Goal: Information Seeking & Learning: Learn about a topic

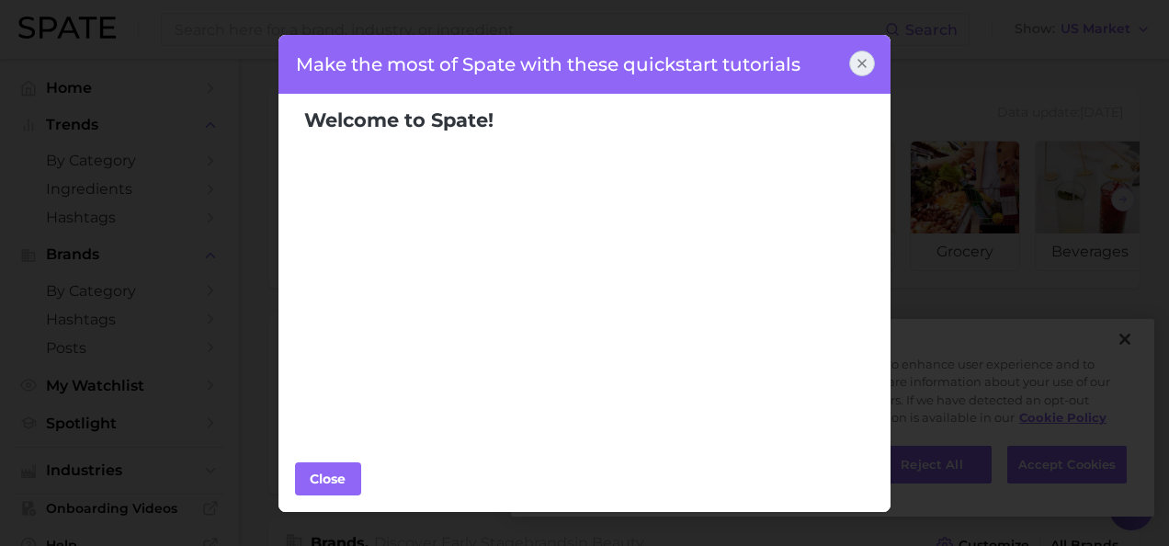
click at [858, 60] on icon at bounding box center [861, 63] width 7 height 7
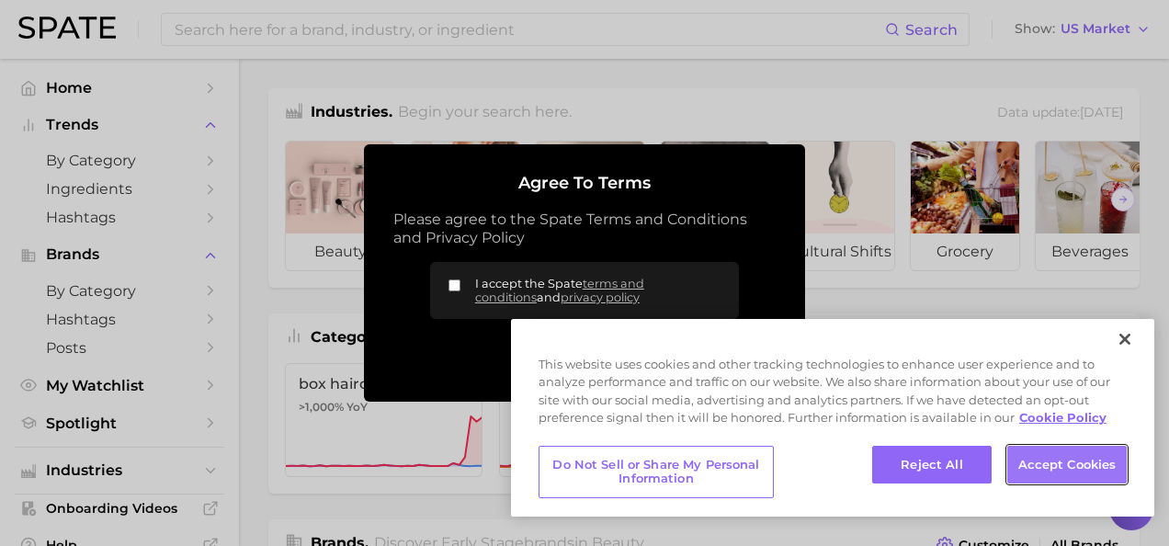
click at [1043, 450] on button "Accept Cookies" at bounding box center [1066, 465] width 119 height 39
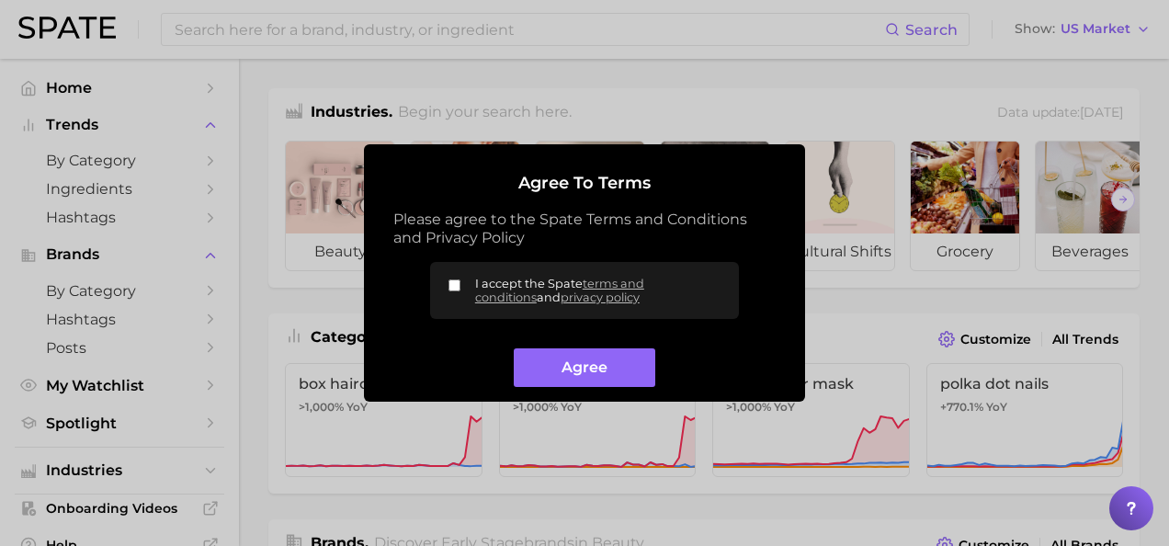
click at [456, 283] on input "I accept the Spate terms and conditions and privacy policy" at bounding box center [454, 285] width 12 height 12
checkbox input "true"
click at [548, 360] on button "Agree" at bounding box center [584, 368] width 141 height 40
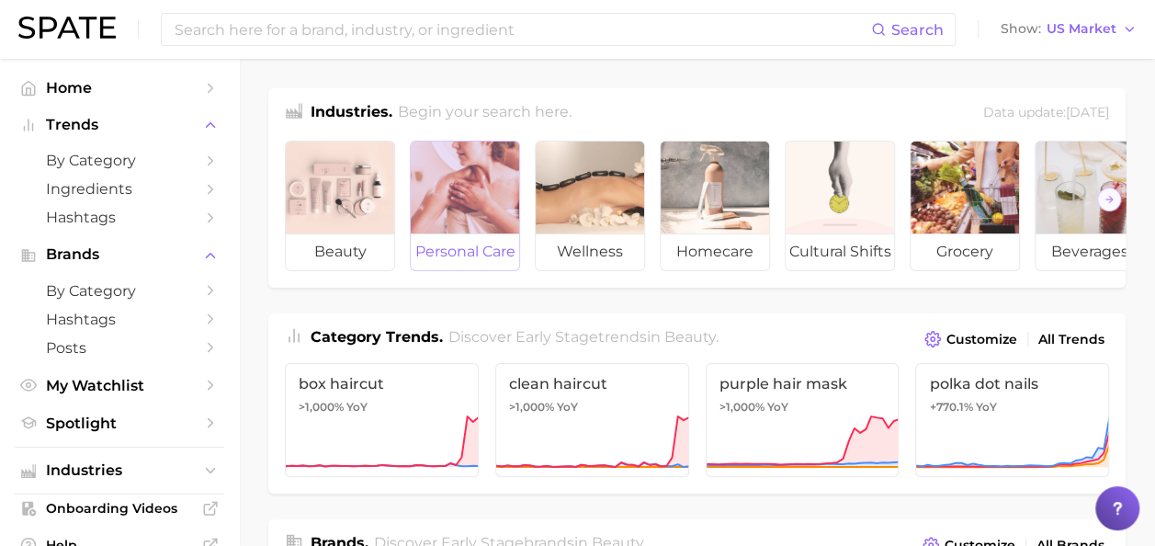
click at [490, 179] on div at bounding box center [465, 187] width 108 height 92
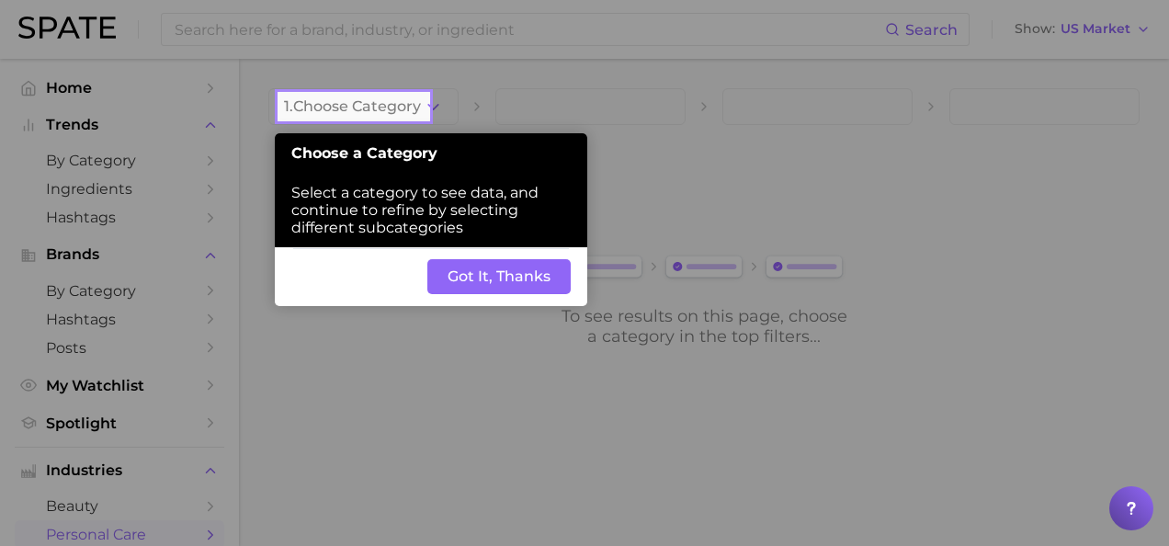
click at [489, 266] on button "Got It, Thanks" at bounding box center [498, 276] width 143 height 35
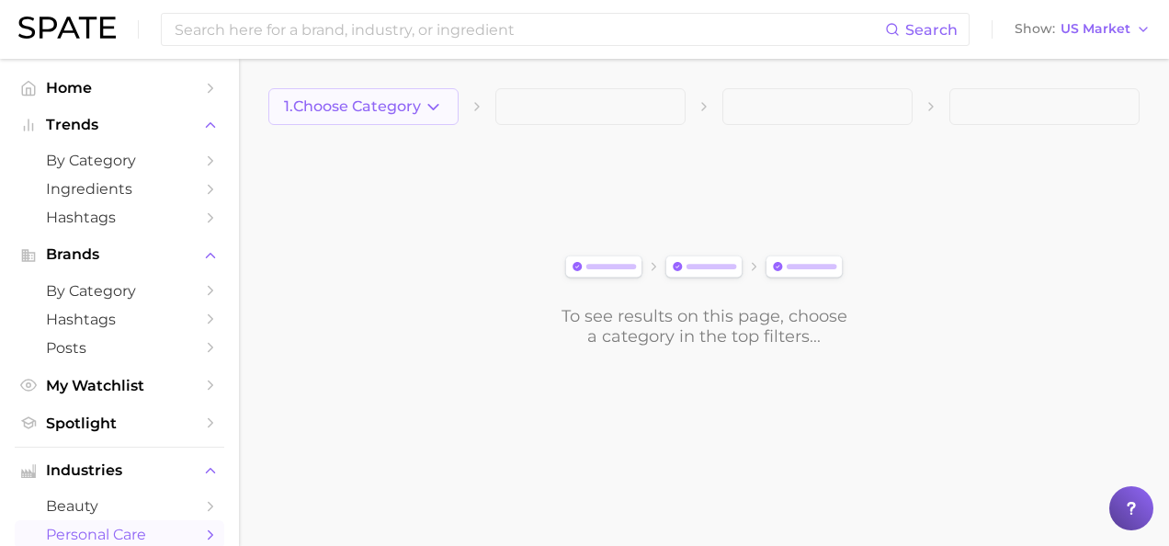
click at [429, 99] on icon "button" at bounding box center [433, 106] width 19 height 19
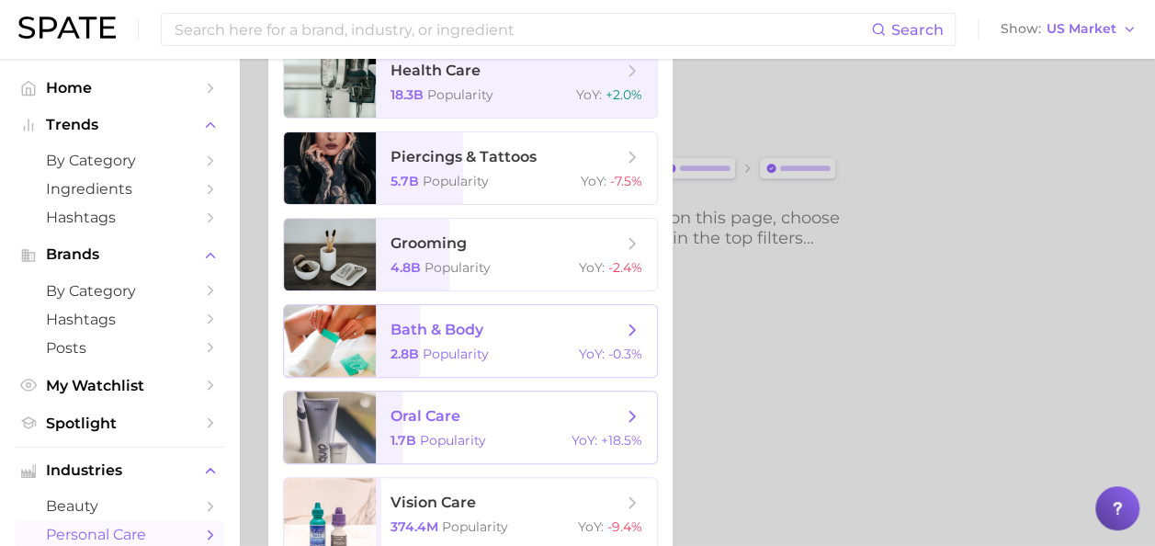
scroll to position [97, 0]
click at [458, 333] on span "bath & body" at bounding box center [436, 330] width 93 height 17
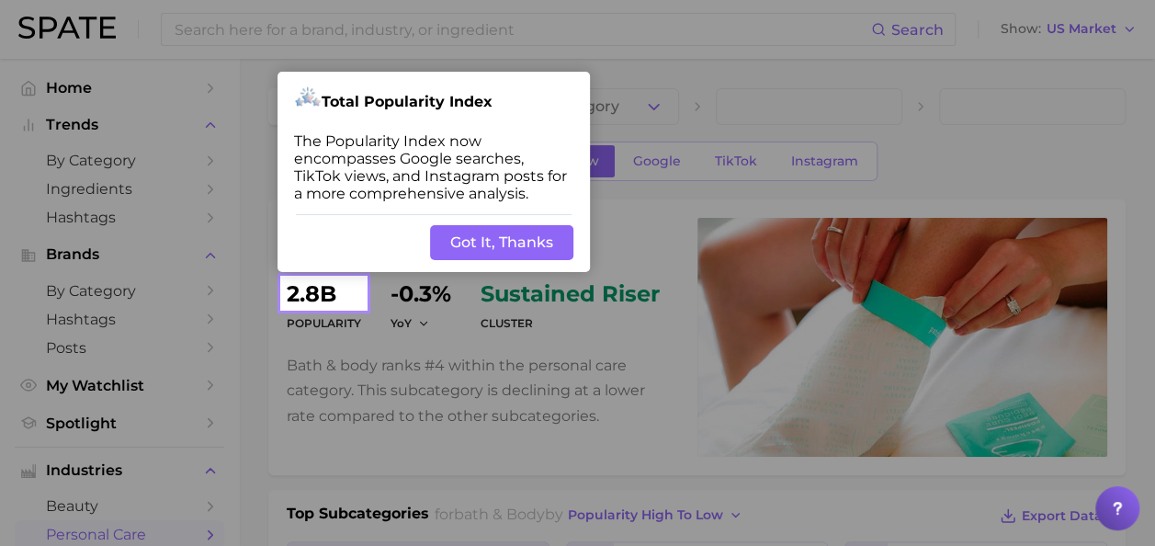
click at [489, 235] on button "Got It, Thanks" at bounding box center [501, 242] width 143 height 35
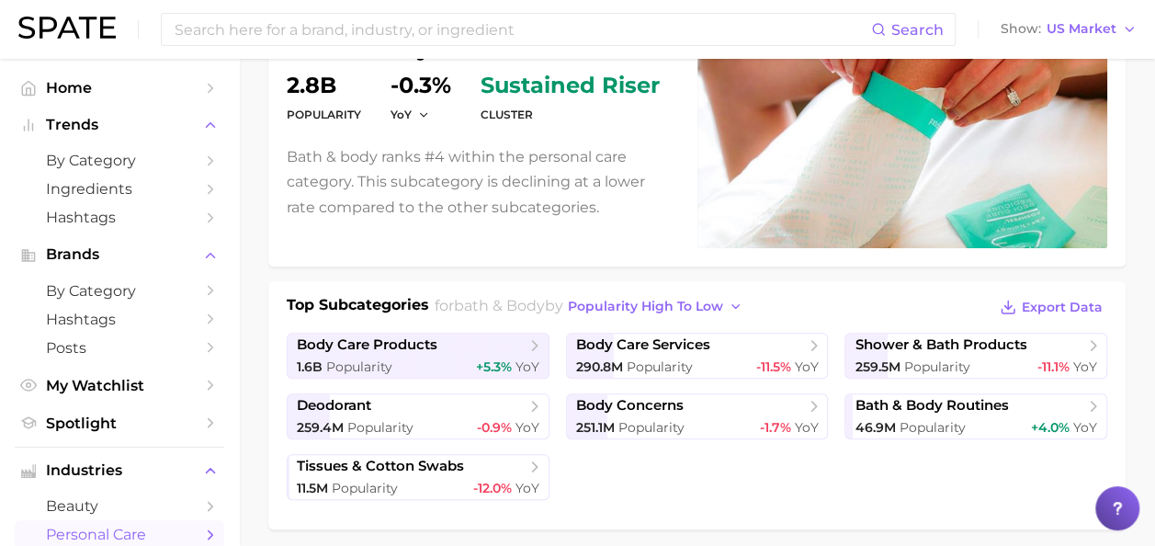
scroll to position [209, 0]
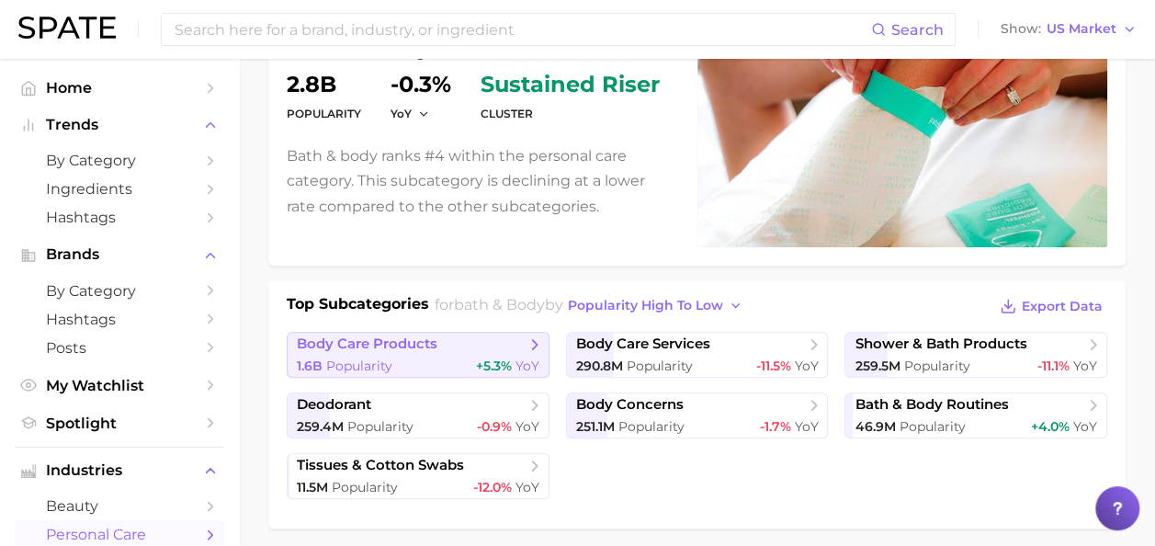
click at [480, 337] on span "body care products" at bounding box center [411, 344] width 229 height 18
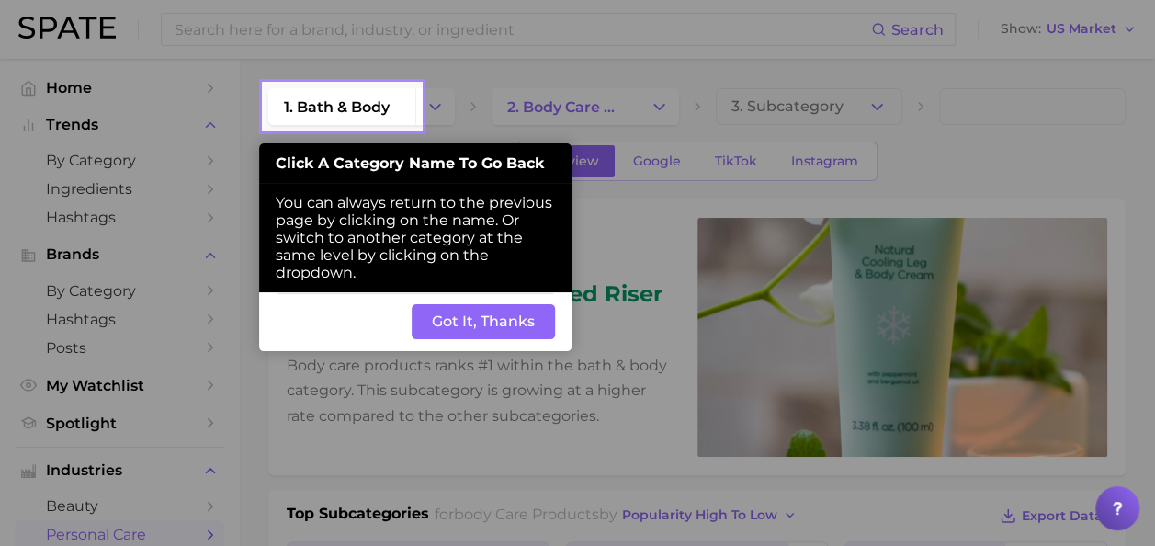
click at [476, 316] on button "Got It, Thanks" at bounding box center [483, 321] width 143 height 35
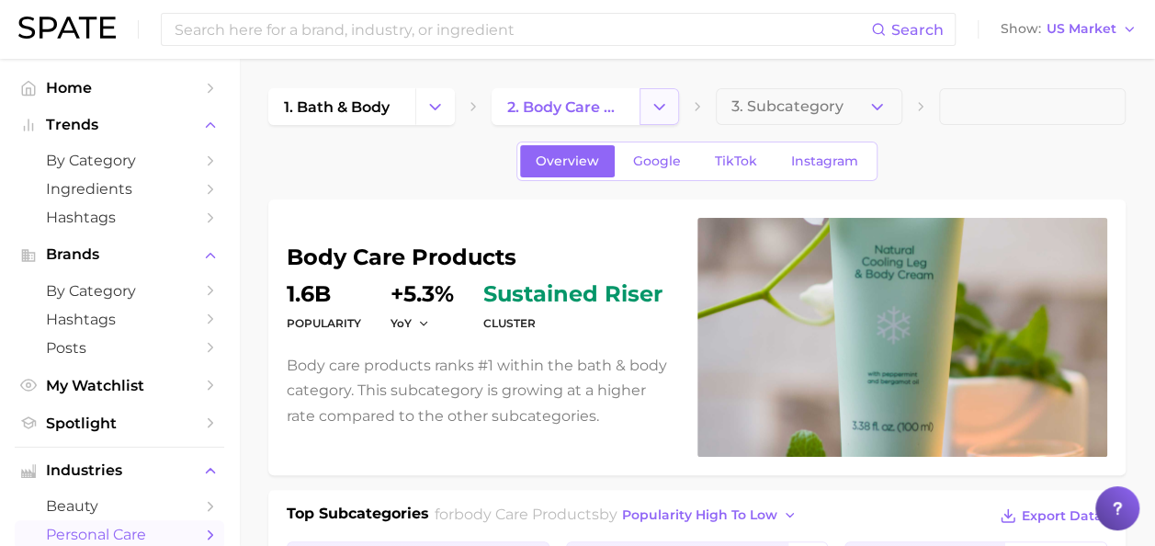
click at [649, 108] on button "Change Category" at bounding box center [659, 106] width 40 height 37
